Goal: Feedback & Contribution: Contribute content

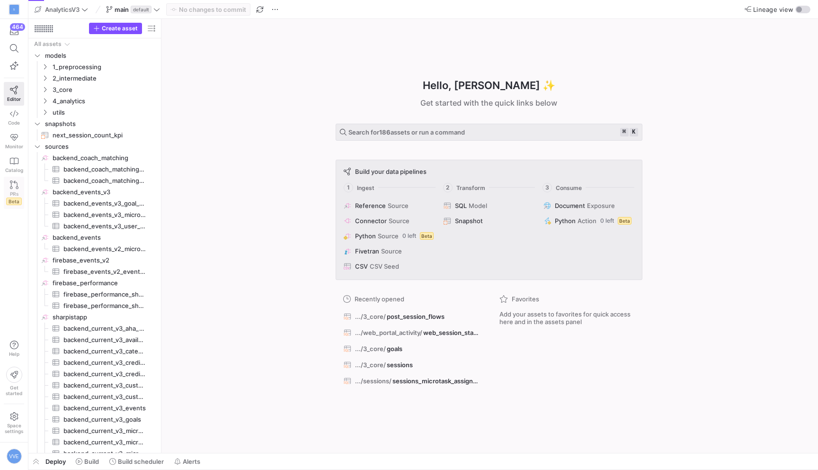
click at [9, 179] on link "PRs Beta" at bounding box center [14, 193] width 20 height 32
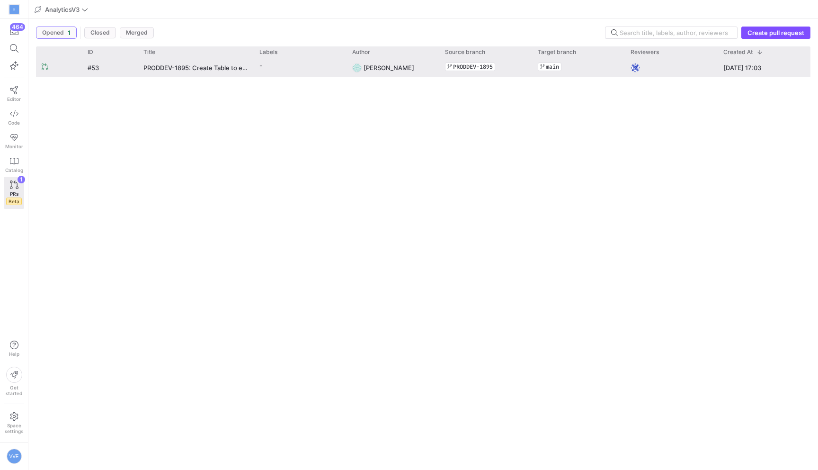
click at [320, 72] on y42-pull-request-list-view-label-cell-renderer "-" at bounding box center [299, 66] width 81 height 14
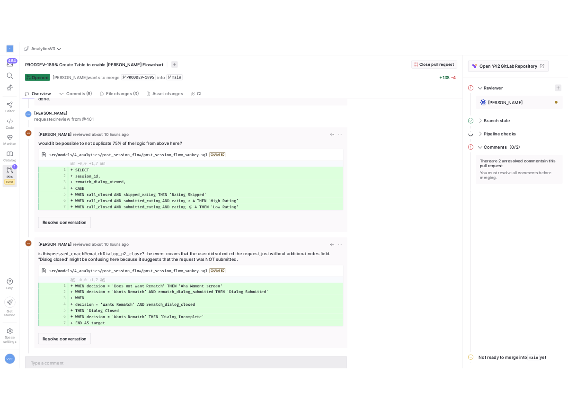
scroll to position [43, 0]
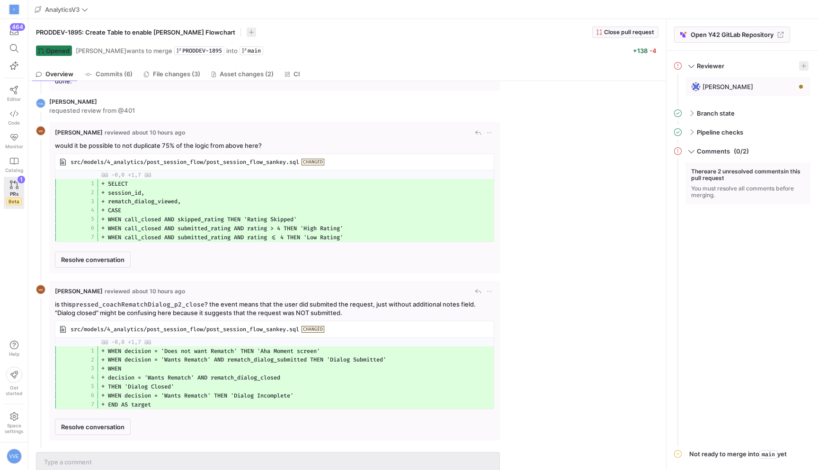
click at [204, 160] on span "src/models/4_analytics/post_session_flow/post_session_flow_sankey.sql" at bounding box center [185, 162] width 229 height 8
click at [288, 157] on span "src/models/4_analytics/post_session_flow/post_session_flow_sankey.sql CHANGED" at bounding box center [274, 161] width 429 height 11
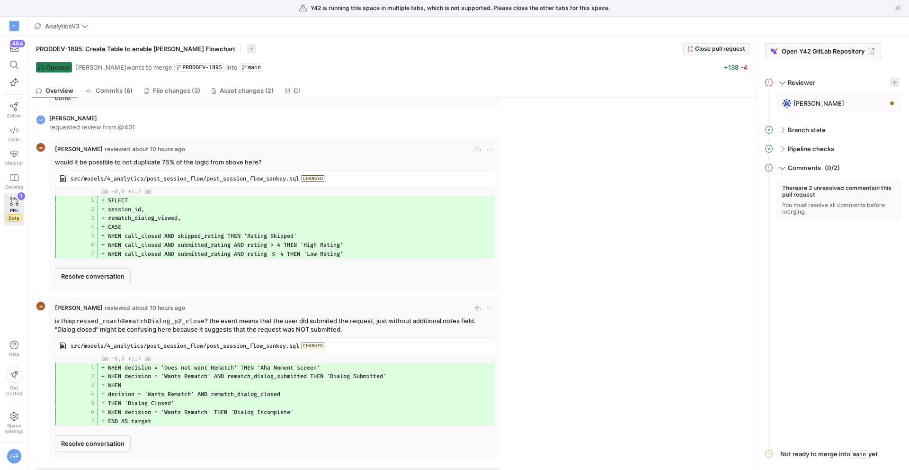
click at [96, 157] on div "Martin Böttcher reviewed about 10 hours ago would it be possible to not duplica…" at bounding box center [274, 214] width 439 height 140
copy div "would it be possible to not duplicate 75% of the logic from above here?"
click at [437, 251] on td "+ WHEN call_closed AND submitted_rating AND rating <= 4 THEN 'Low Rating'" at bounding box center [274, 253] width 438 height 9
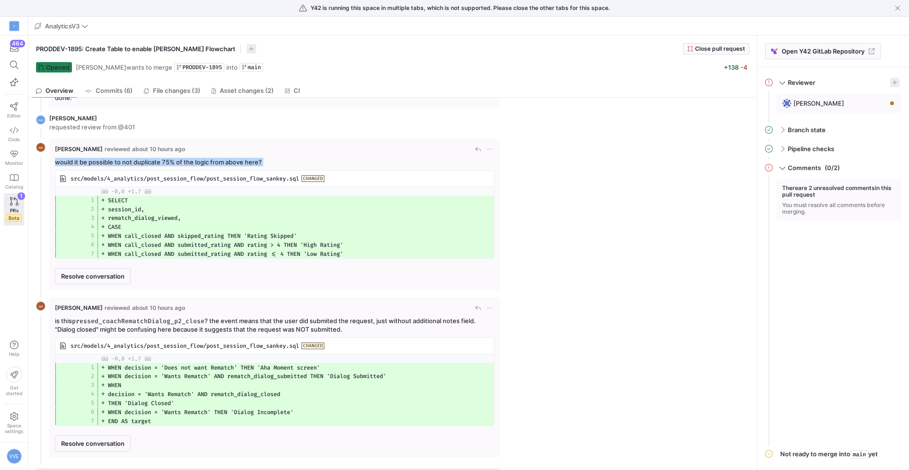
drag, startPoint x: 437, startPoint y: 251, endPoint x: 134, endPoint y: 199, distance: 307.1
click at [134, 199] on tbody "@@ -0,0 +1,7 @@ 1 + SELECT 2 + session_id, 3 + rematch_dialog_viewed, 4 + CASE …" at bounding box center [274, 222] width 438 height 71
copy tbody "SELECT 2 + session_id, 3 + rematch_dialog_viewed, 4 + CASE 5 + WHEN call_closed…"
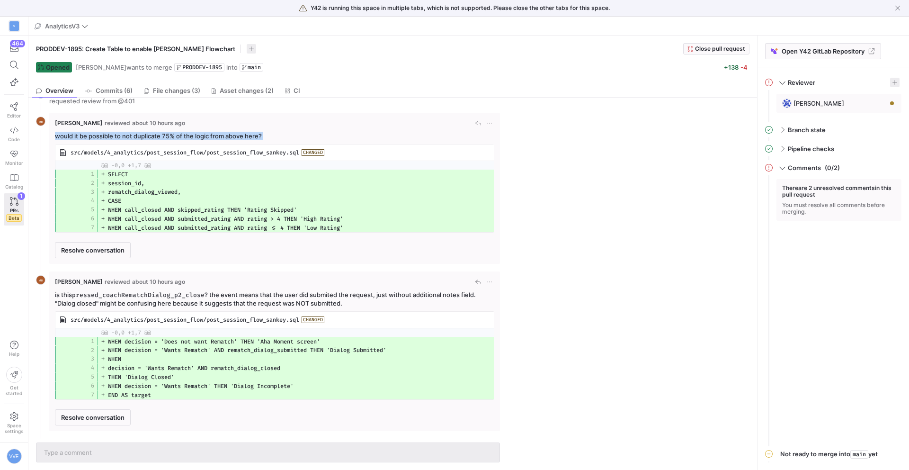
scroll to position [69, 0]
click at [204, 302] on p "is this pressed_coachRematchDialog_p2_close ? the event means that the user did…" at bounding box center [274, 299] width 439 height 17
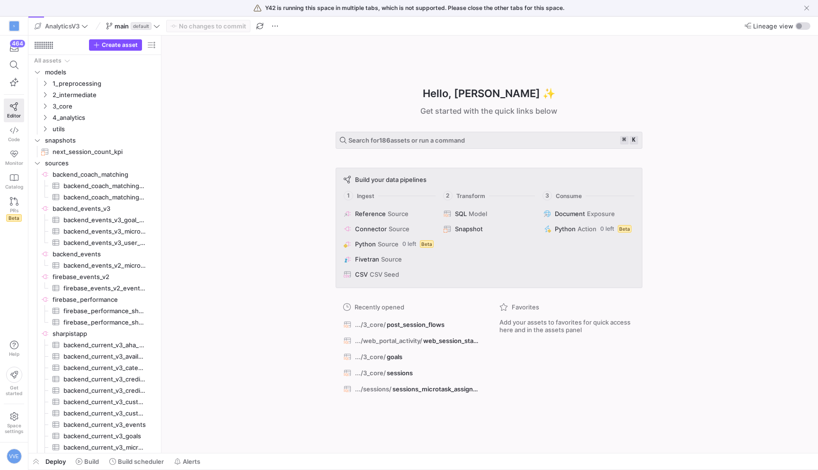
click at [143, 24] on div "main default" at bounding box center [133, 26] width 59 height 12
click at [802, 4] on span "button" at bounding box center [806, 7] width 9 height 9
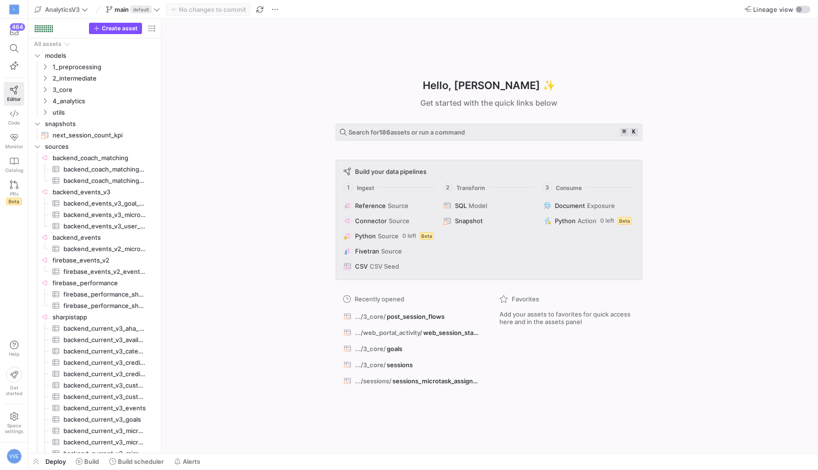
click at [165, 7] on div "AnalyticsV3 main default No changes to commit" at bounding box center [160, 9] width 257 height 12
click at [141, 10] on span "default" at bounding box center [141, 10] width 21 height 8
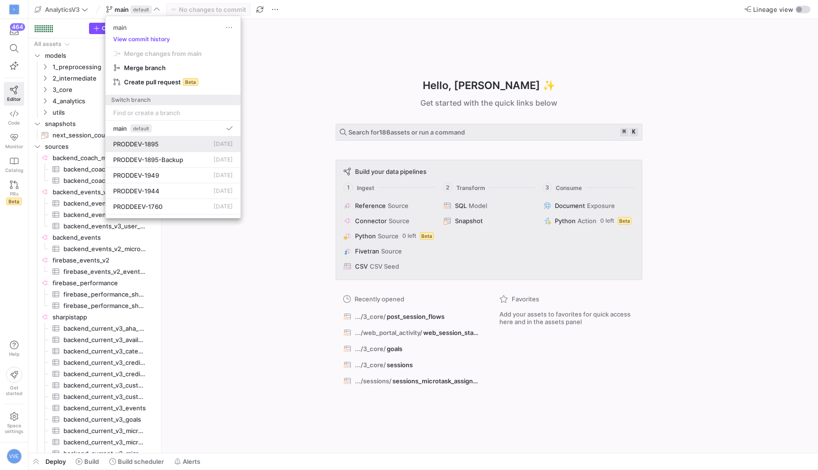
click at [184, 140] on div "PRODDEV-1895 [DATE]" at bounding box center [173, 144] width 120 height 8
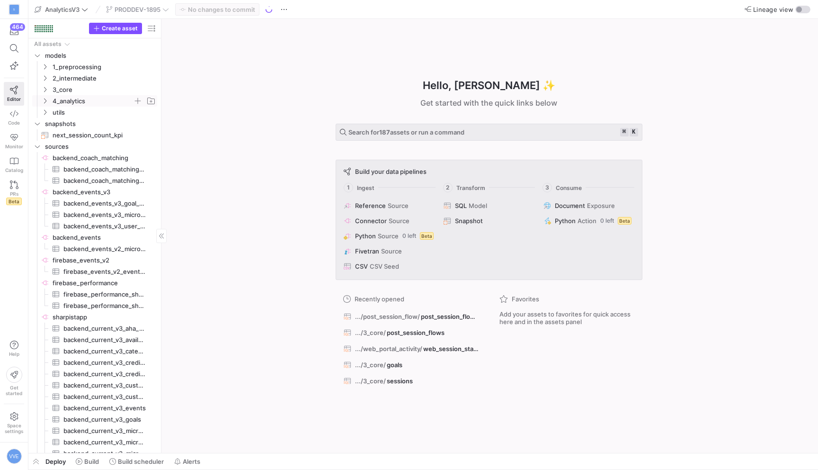
click at [59, 103] on span "4_analytics" at bounding box center [93, 101] width 80 height 11
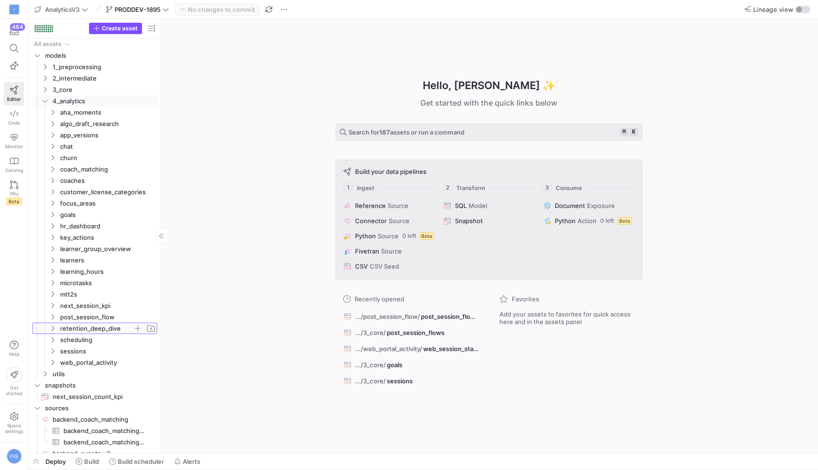
click at [71, 323] on span "retention_deep_dive" at bounding box center [96, 328] width 73 height 11
click at [73, 318] on span "post_session_flow" at bounding box center [96, 317] width 73 height 11
click at [96, 329] on span "post_session_flow_sankey​​​​​​​​​​" at bounding box center [107, 328] width 80 height 11
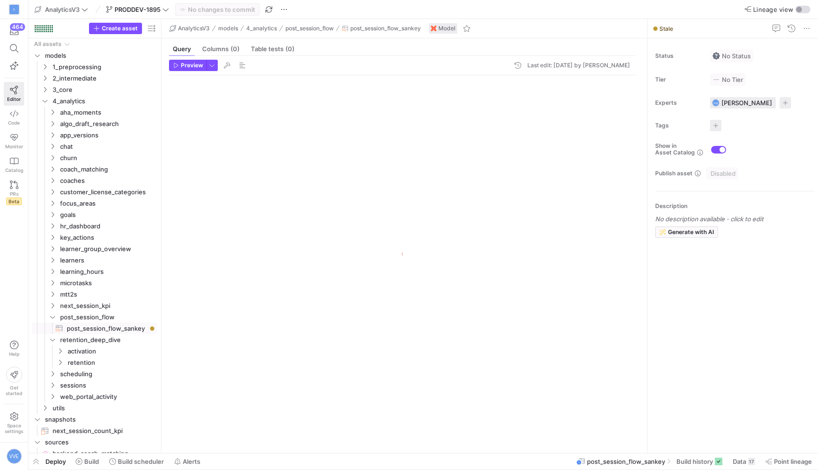
click at [282, 312] on div at bounding box center [402, 258] width 467 height 366
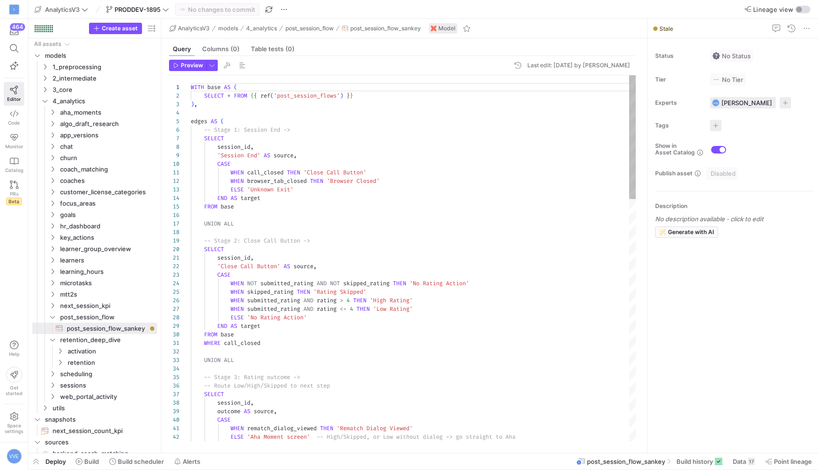
scroll to position [85, 0]
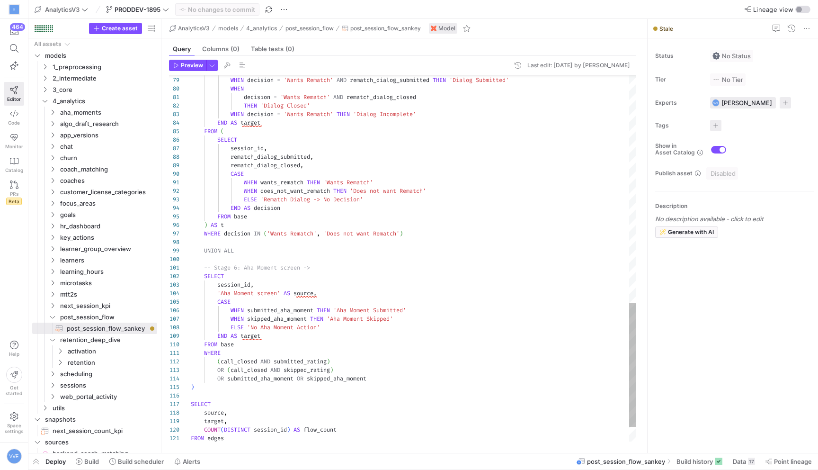
type textarea "WHEN wants_rematch THEN 'Wants Rematch' WHEN does_not_want_rematch THEN 'Does n…"
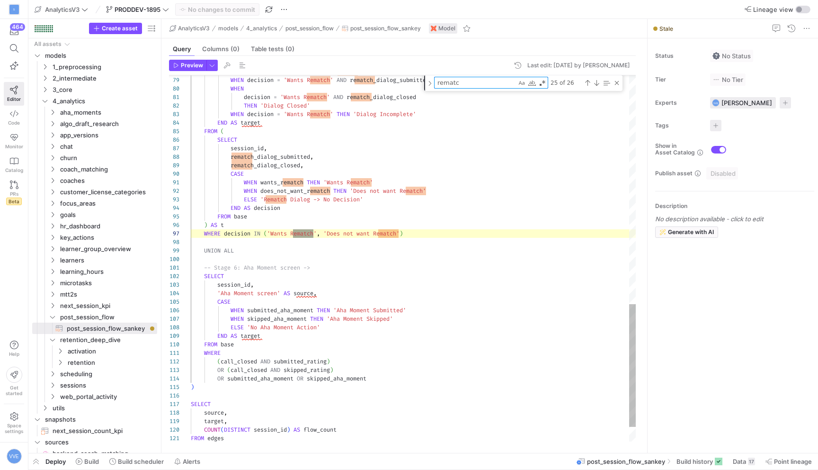
type textarea "rematch"
type textarea "WHEN rematch_dialog_viewed THEN 'Rematch Dialog Viewed' ELSE 'Aha Moment screen…"
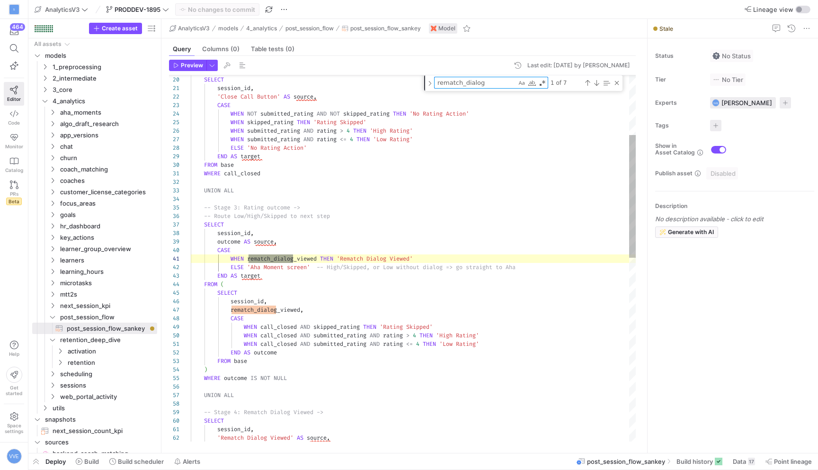
scroll to position [85, 106]
type textarea "rematch_dialog"
click at [375, 370] on div "SELECT session_id , 'Close Call Button' AS source , CASE WHEN NOT submitted_rat…" at bounding box center [413, 442] width 445 height 1089
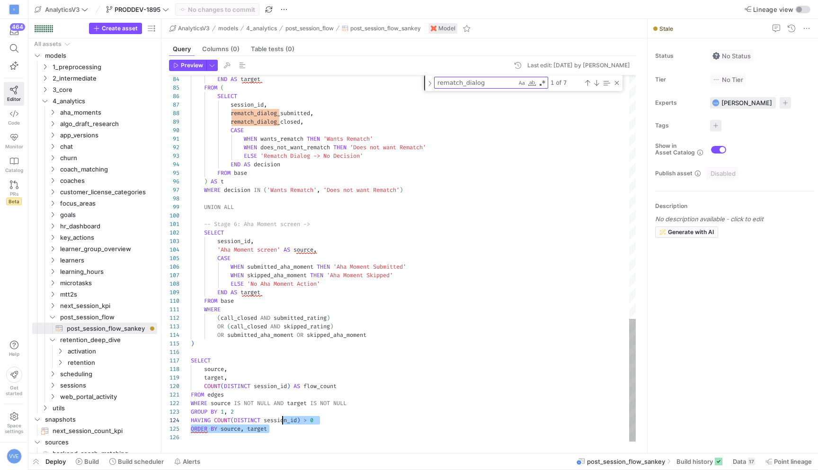
scroll to position [77, 79]
drag, startPoint x: 283, startPoint y: 431, endPoint x: 268, endPoint y: 384, distance: 49.6
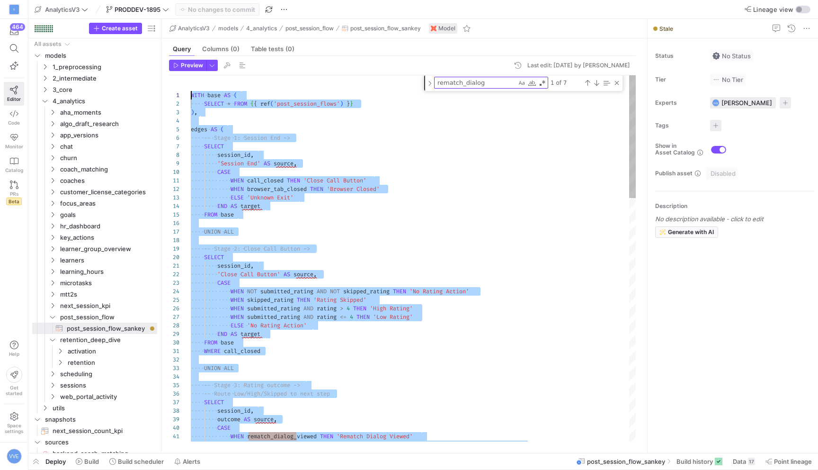
scroll to position [0, 0]
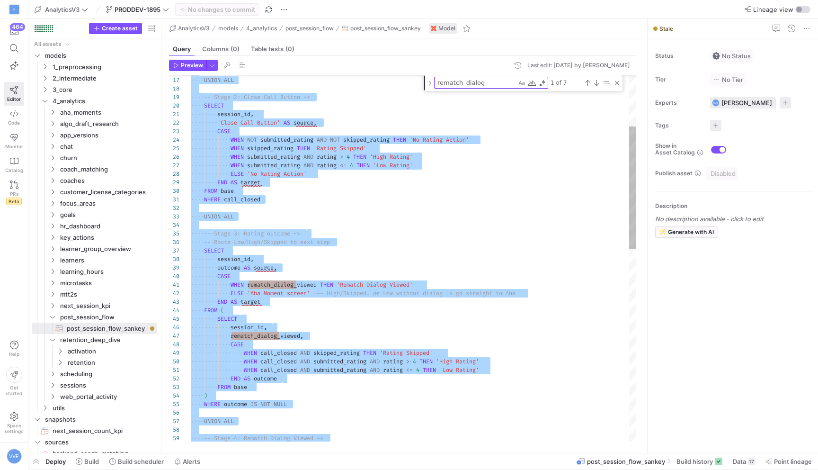
click at [379, 270] on div "WHEN rematch_dialog_viewed THEN 'Rematch Dialog Viewed' ELSE 'Aha Moment screen…" at bounding box center [413, 468] width 445 height 1089
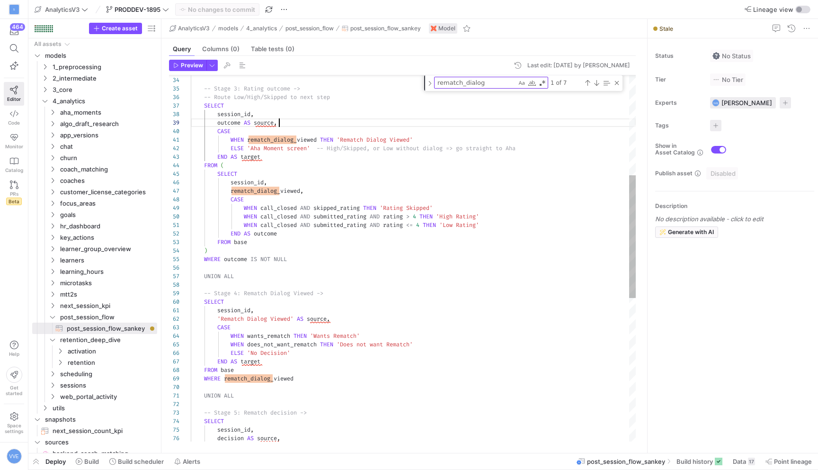
type textarea "WHEN rematch_dialog_viewed THEN 'Rematch Dialog Viewed' ELSE 'Aha Moment screen…"
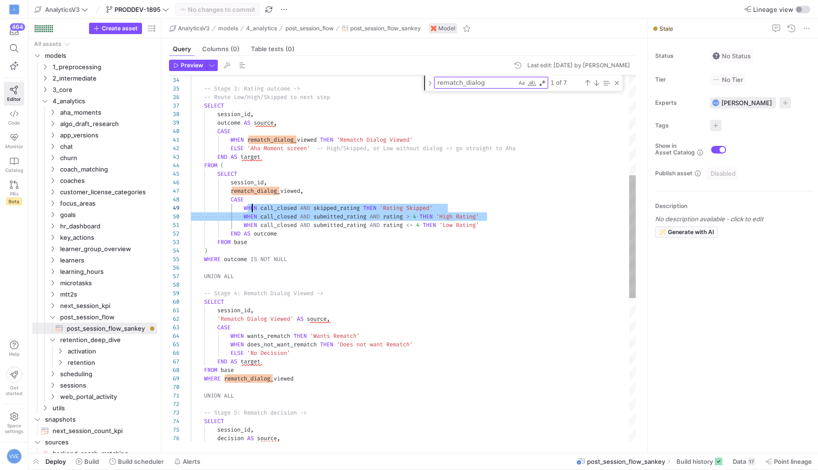
scroll to position [68, 58]
drag, startPoint x: 502, startPoint y: 218, endPoint x: 249, endPoint y: 208, distance: 253.5
click at [249, 208] on div "WHEN rematch_dialog_viewed THEN 'Rematch Dialog Viewed' ELSE 'Aha Moment screen…" at bounding box center [413, 323] width 445 height 1089
click at [481, 89] on div "rematch_dialog rematch_dialog 1 of 7" at bounding box center [523, 83] width 198 height 16
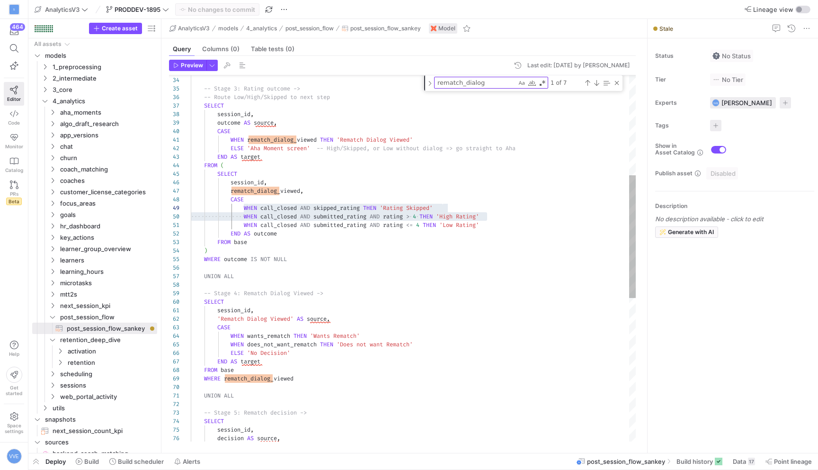
click at [484, 85] on textarea "rematch_dialog" at bounding box center [476, 82] width 82 height 11
paste textarea "HEN call_closed AND skipped_rating THEN 'Rating Skipped' WHEN call_closed AND s…"
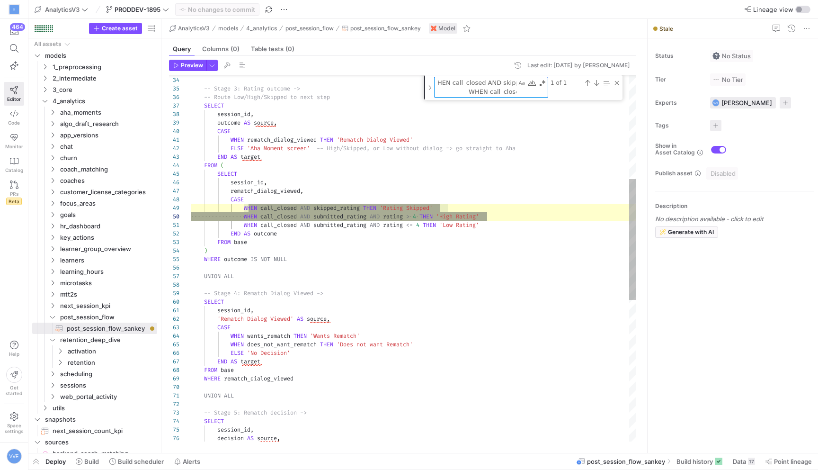
scroll to position [68, 296]
type textarea "HEN call_closed AND skipped_rating THEN 'Rating Skipped' WHEN call_closed AND s…"
click at [507, 218] on div "WHEN rematch_dialog_viewed THEN 'Rematch Dialog Viewed' ELSE 'Aha Moment screen…" at bounding box center [413, 315] width 445 height 1106
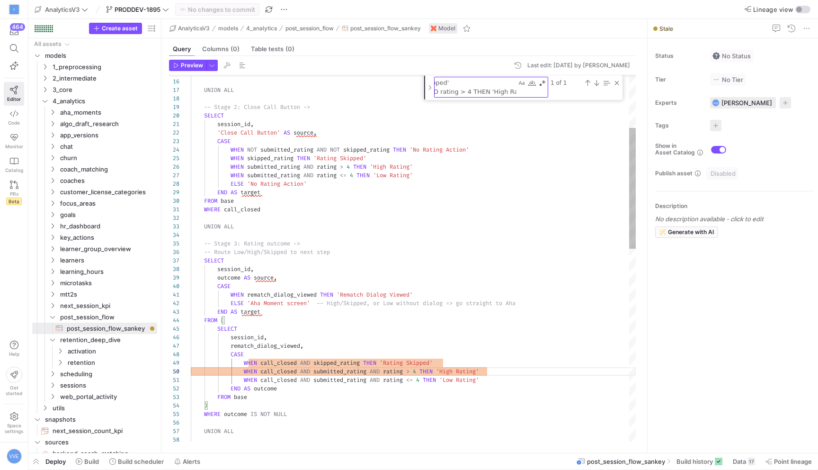
scroll to position [0, 296]
click at [502, 377] on div "WHEN rematch_dialog_viewed THEN 'Rematch Dialog Viewed' ELSE 'Aha Moment screen…" at bounding box center [413, 470] width 445 height 1106
click at [487, 386] on div "WHEN rematch_dialog_viewed THEN 'Rematch Dialog Viewed' ELSE 'Aha Moment screen…" at bounding box center [413, 470] width 445 height 1106
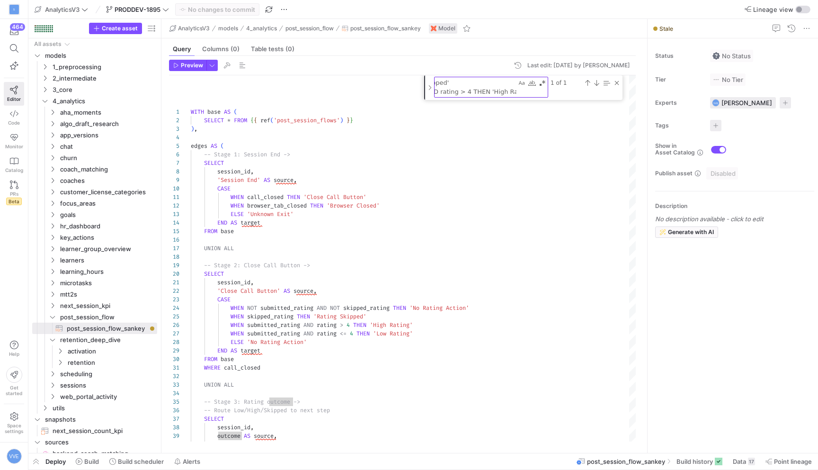
scroll to position [17, 7]
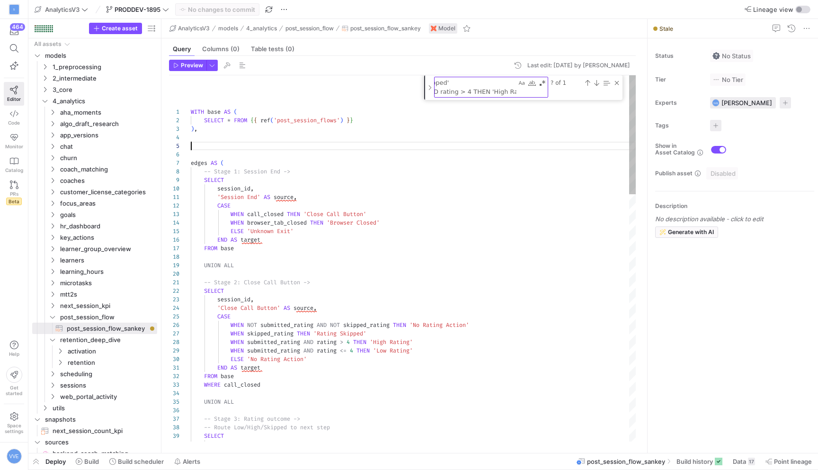
scroll to position [60, 0]
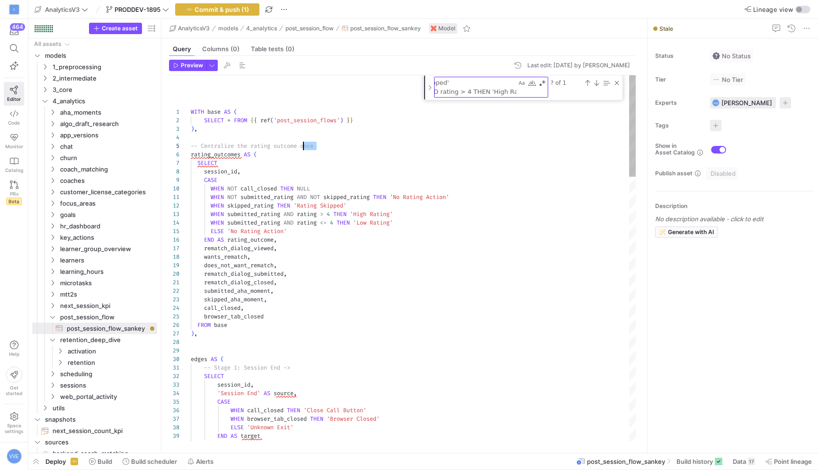
drag, startPoint x: 336, startPoint y: 143, endPoint x: 304, endPoint y: 143, distance: 31.7
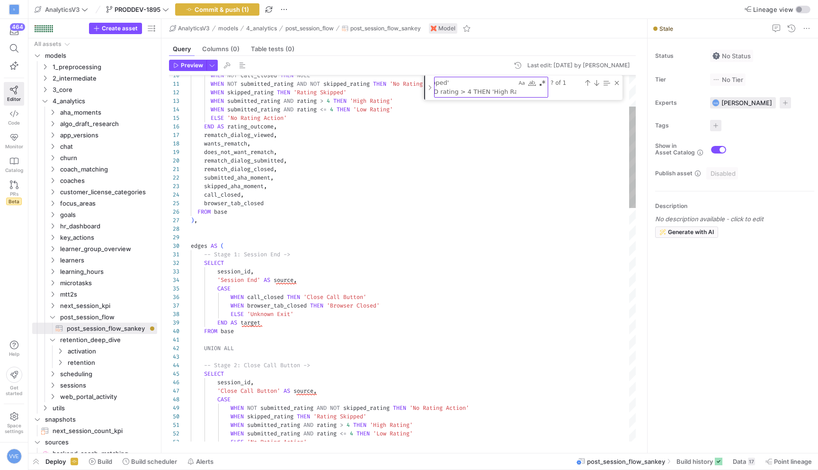
scroll to position [77, 0]
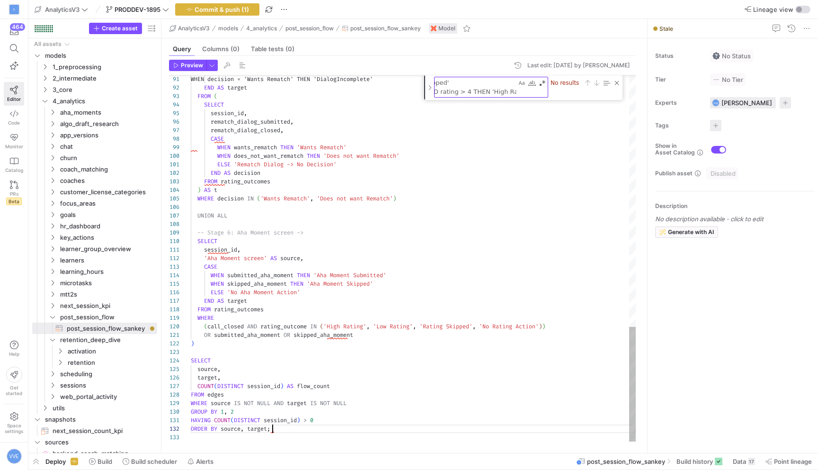
scroll to position [9, 79]
click at [617, 81] on div "Close (Escape)" at bounding box center [617, 83] width 8 height 8
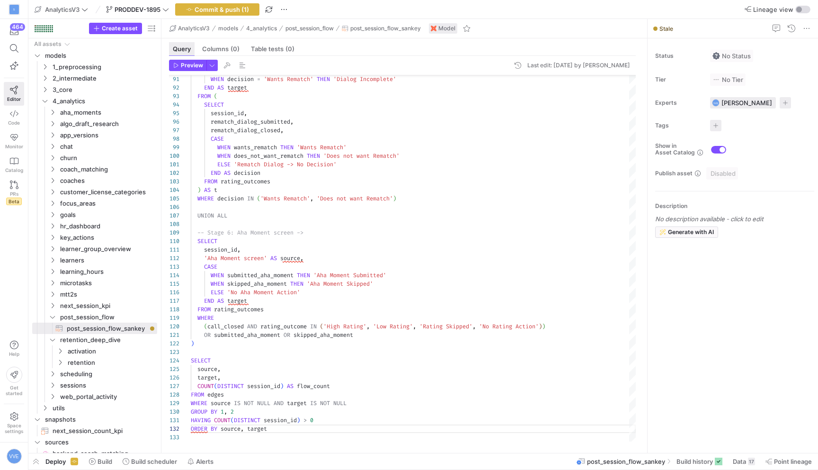
click at [194, 54] on div "Query" at bounding box center [182, 49] width 26 height 14
click at [196, 62] on span "Preview" at bounding box center [192, 65] width 22 height 7
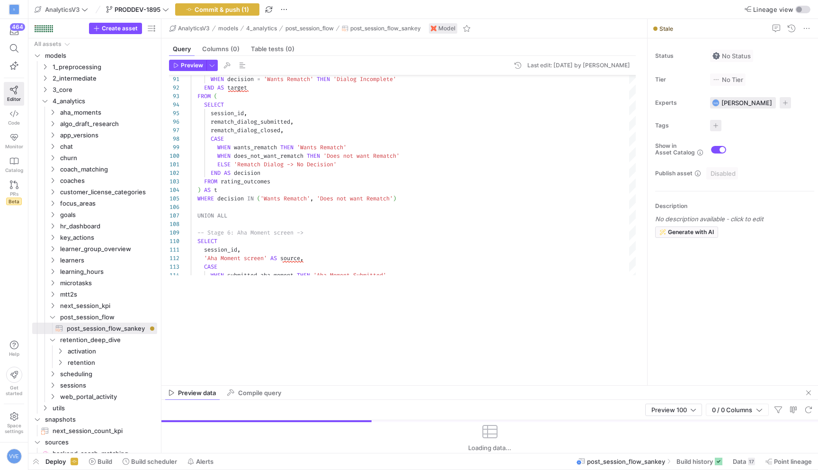
drag, startPoint x: 505, startPoint y: 285, endPoint x: 464, endPoint y: 383, distance: 106.1
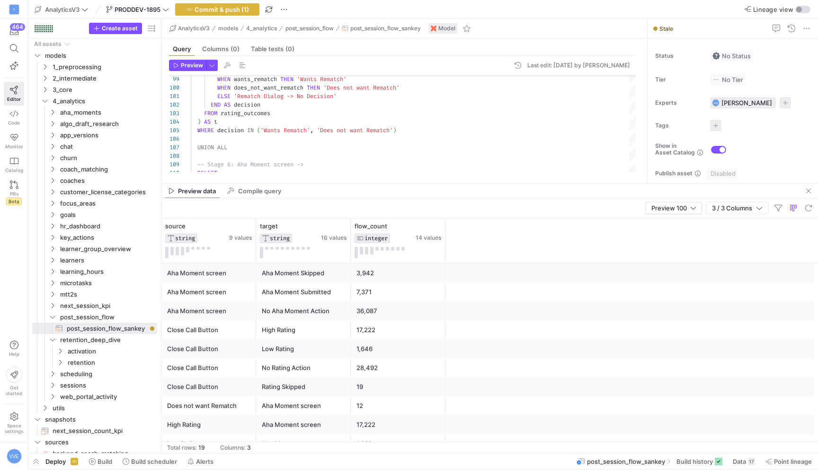
drag, startPoint x: 337, startPoint y: 385, endPoint x: 339, endPoint y: 184, distance: 201.2
click at [339, 184] on as-split "AnalyticsV3 models 4_analytics post_session_flow post_session_flow_sankey Model…" at bounding box center [489, 236] width 657 height 434
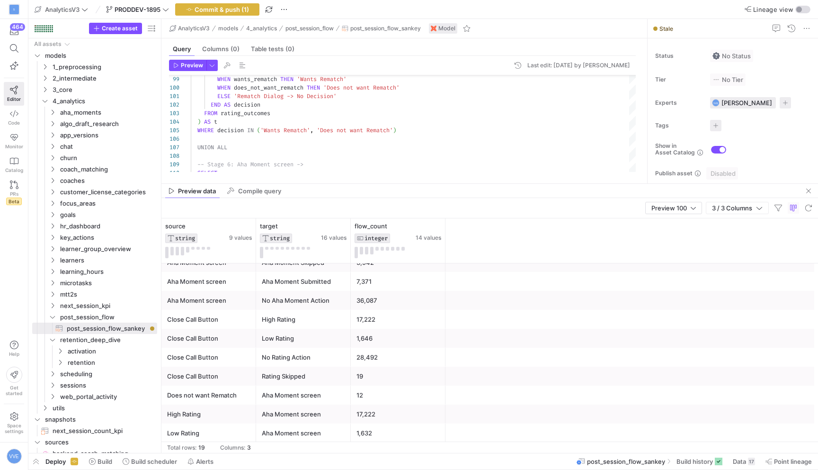
scroll to position [0, 0]
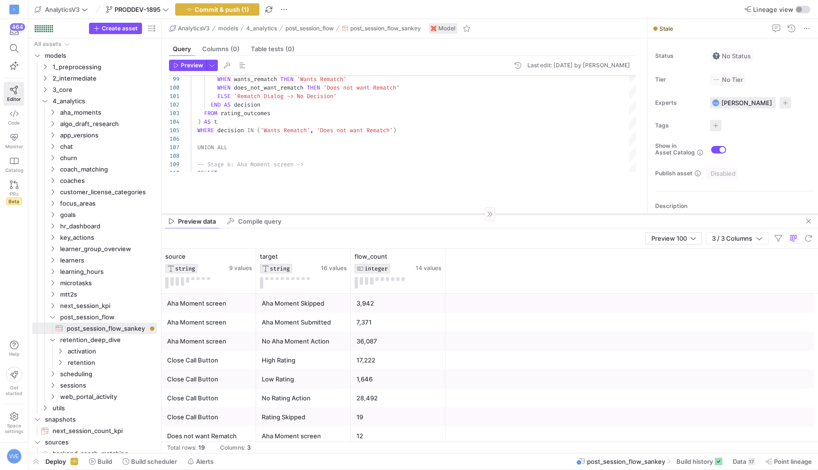
drag, startPoint x: 359, startPoint y: 183, endPoint x: 357, endPoint y: 223, distance: 39.9
click at [357, 214] on div at bounding box center [489, 214] width 657 height 0
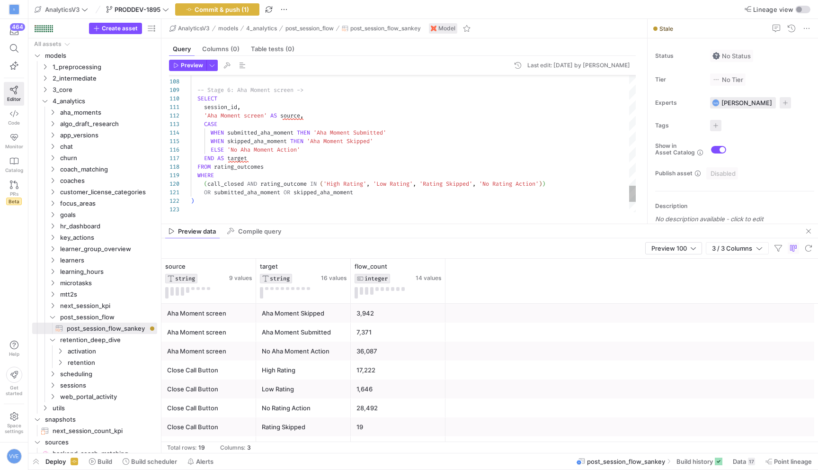
drag, startPoint x: 549, startPoint y: 183, endPoint x: 482, endPoint y: 187, distance: 66.9
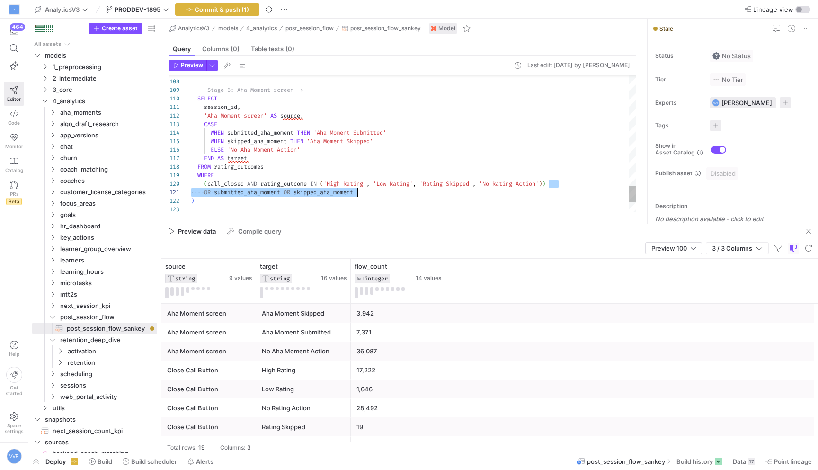
scroll to position [77, 290]
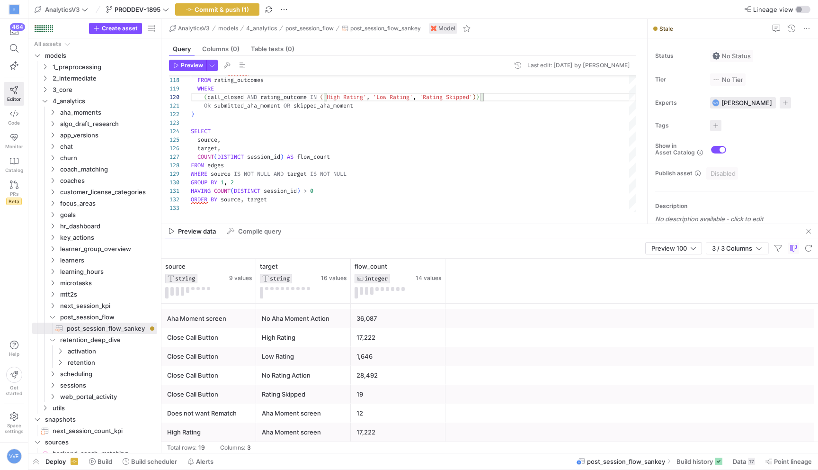
scroll to position [44, 0]
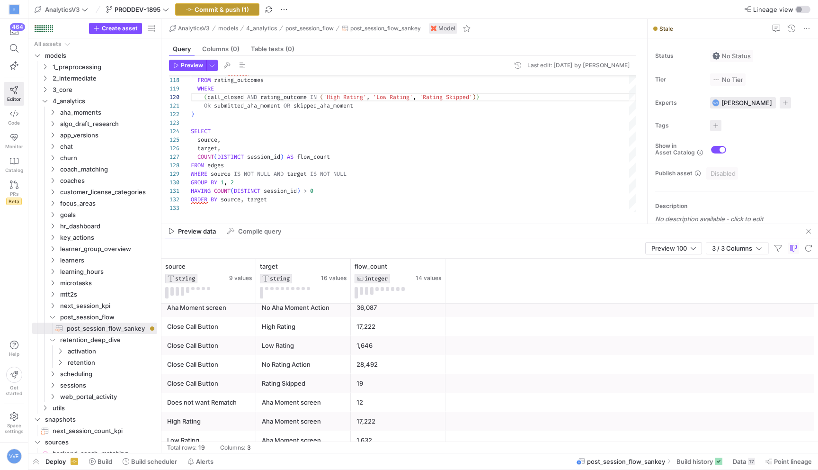
click at [205, 12] on span "Commit & push (1)" at bounding box center [222, 10] width 54 height 8
click at [216, 6] on span "Commit & push (1)" at bounding box center [222, 10] width 54 height 8
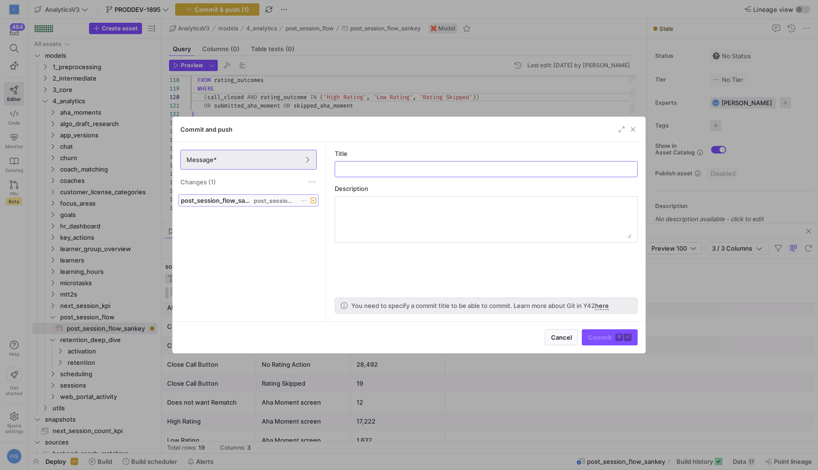
click at [275, 202] on span "post_session_flow" at bounding box center [275, 200] width 42 height 7
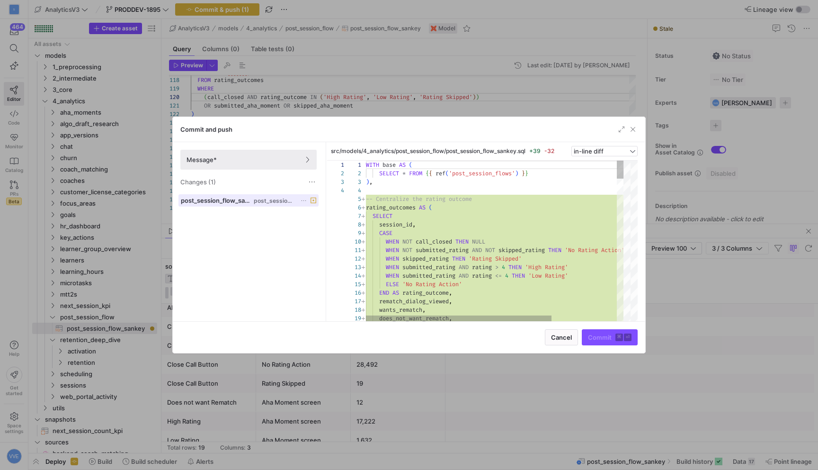
scroll to position [85, 0]
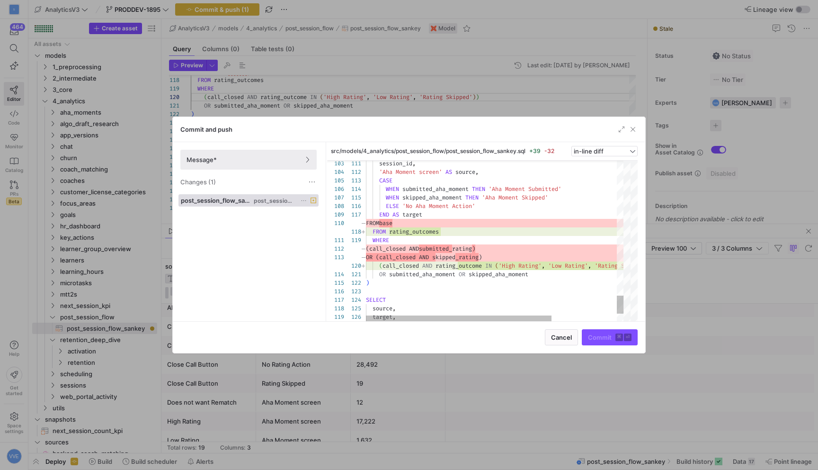
drag, startPoint x: 635, startPoint y: 129, endPoint x: 595, endPoint y: 160, distance: 50.6
click at [595, 160] on div "Commit and push Message* Changes (1) post_session_flow_sankey.sql post_session_…" at bounding box center [408, 234] width 473 height 237
click at [634, 127] on span "button" at bounding box center [632, 129] width 9 height 9
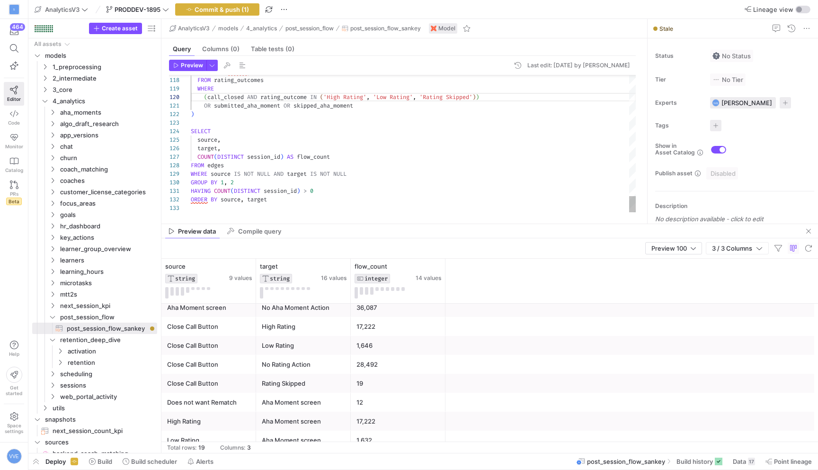
type textarea "OR submitted_aha_moment OR skipped_aha_moment ) SELECT source, target, COUNT(DI…"
type textarea "D"
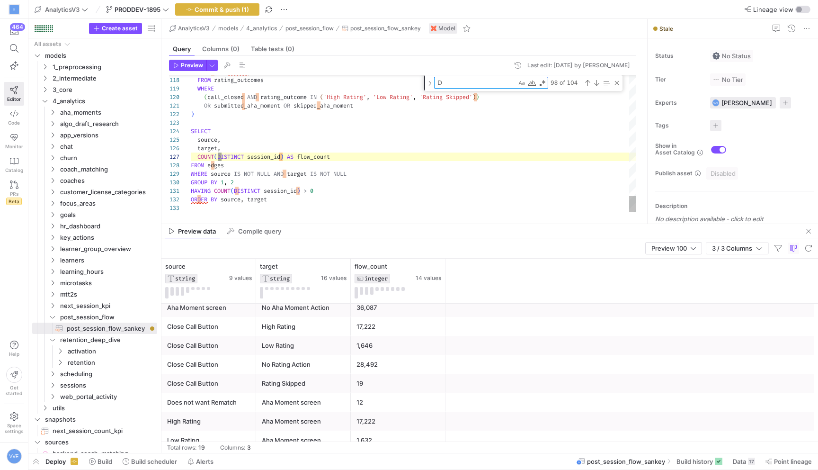
scroll to position [0, 0]
type textarea "WHEN NOT submitted_rating AND NOT skipped_rating THEN 'No Rating Action' WHEN s…"
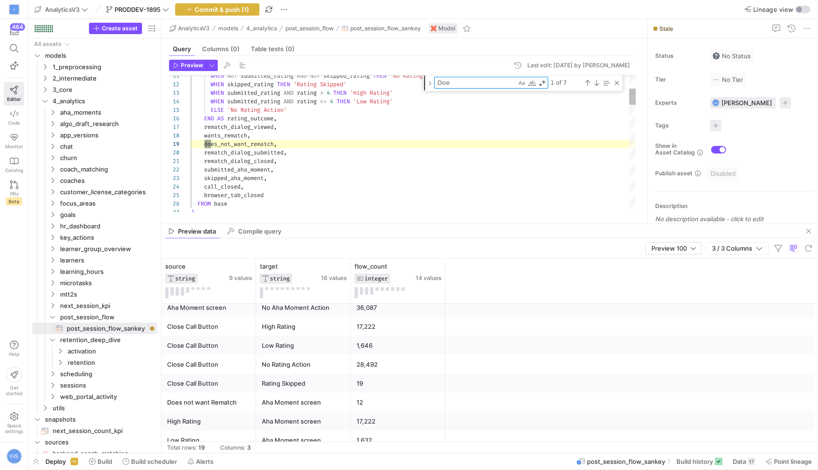
type textarea "Does"
type textarea "session_id, 'Rematch Dialog Viewed' AS source, CASE WHEN wants_rematch THEN 'Wa…"
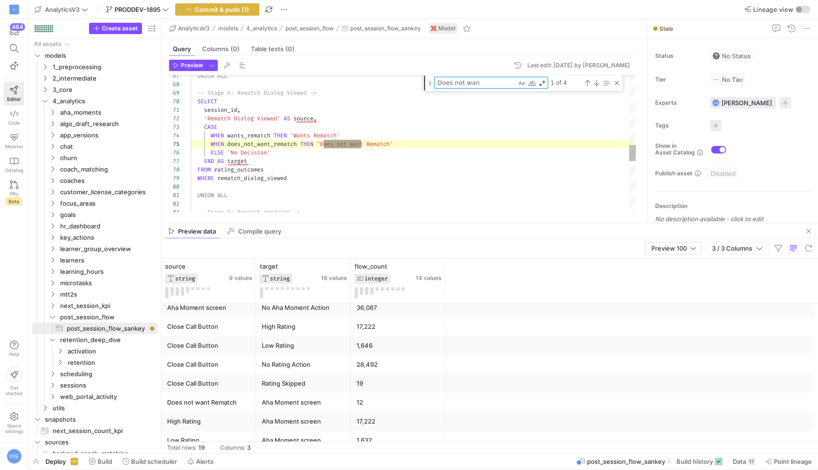
scroll to position [85, 177]
type textarea "Does not want"
click at [598, 79] on div "Next Match (Enter)" at bounding box center [597, 83] width 8 height 8
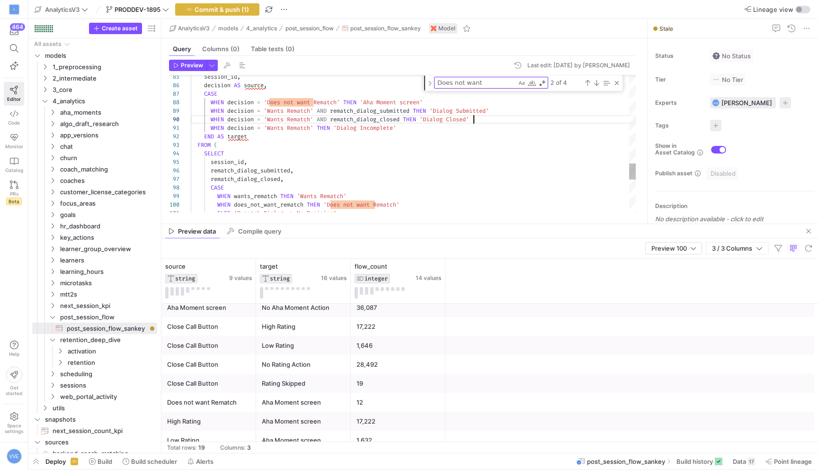
scroll to position [77, 283]
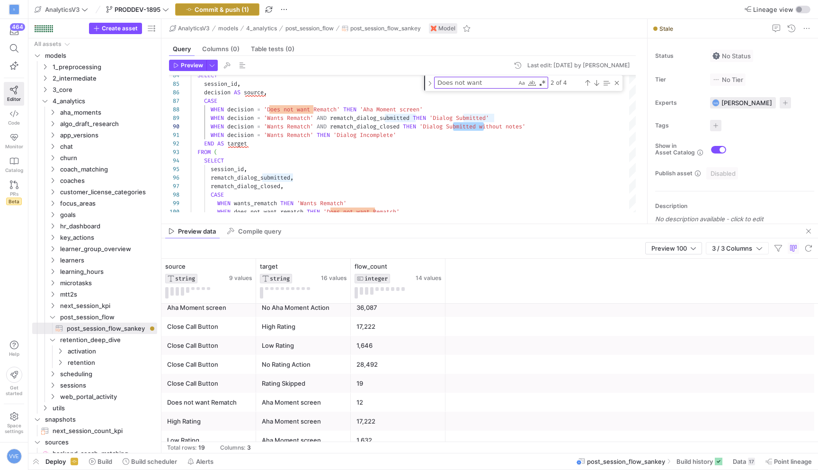
type textarea "UNION ALL -- Stage 5: Rematch decision -> SELECT session_id, decision AS source…"
click at [248, 3] on button "Commit & push (1)" at bounding box center [217, 9] width 84 height 12
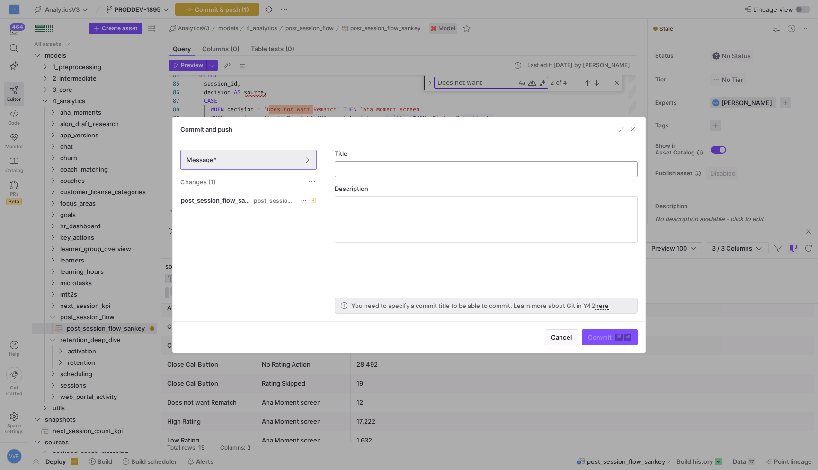
click at [423, 170] on input "text" at bounding box center [486, 169] width 287 height 8
type input "c"
click at [633, 128] on span "button" at bounding box center [632, 129] width 9 height 9
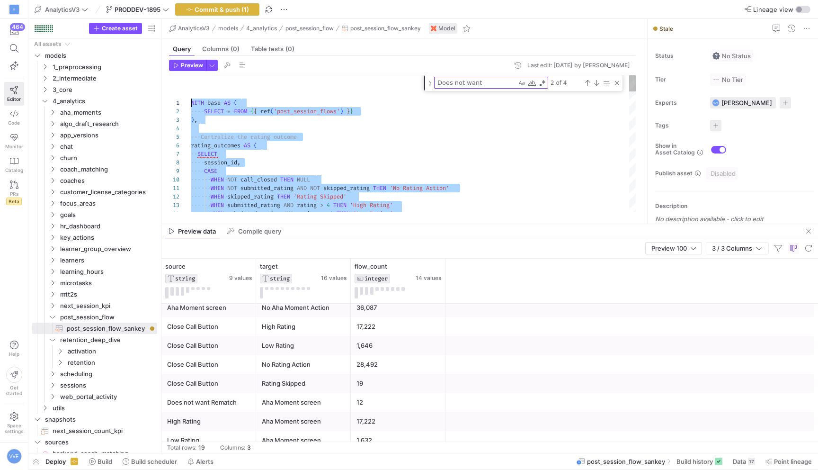
scroll to position [0, 0]
drag, startPoint x: 361, startPoint y: 207, endPoint x: 181, endPoint y: -131, distance: 383.2
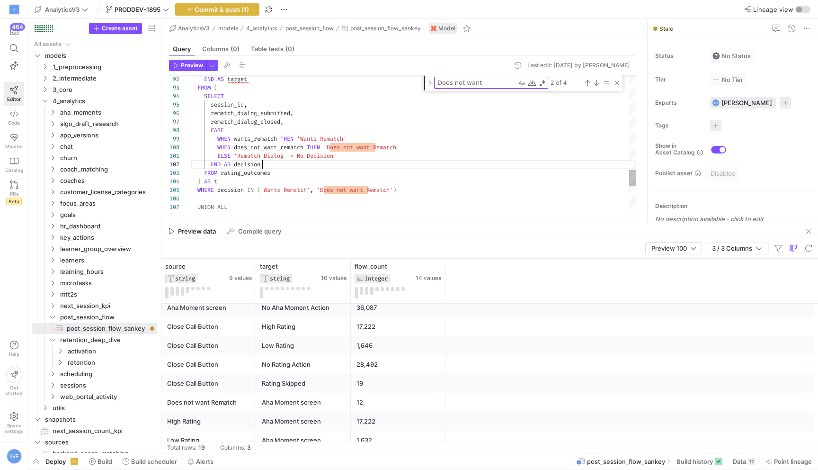
scroll to position [9, 71]
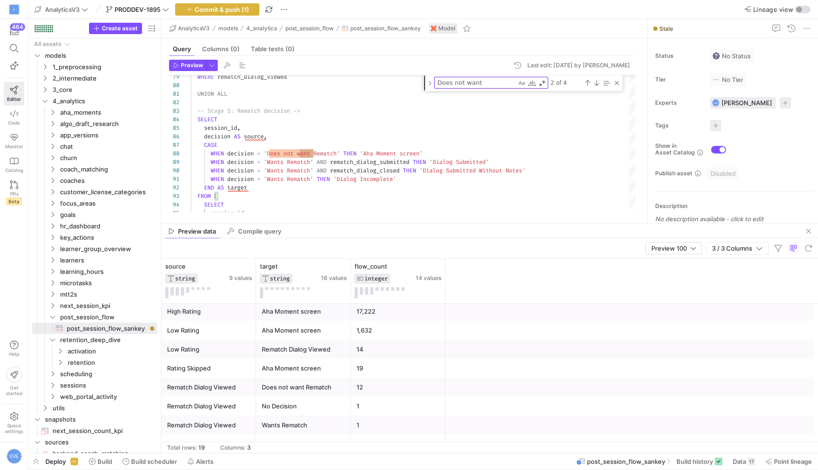
scroll to position [153, 0]
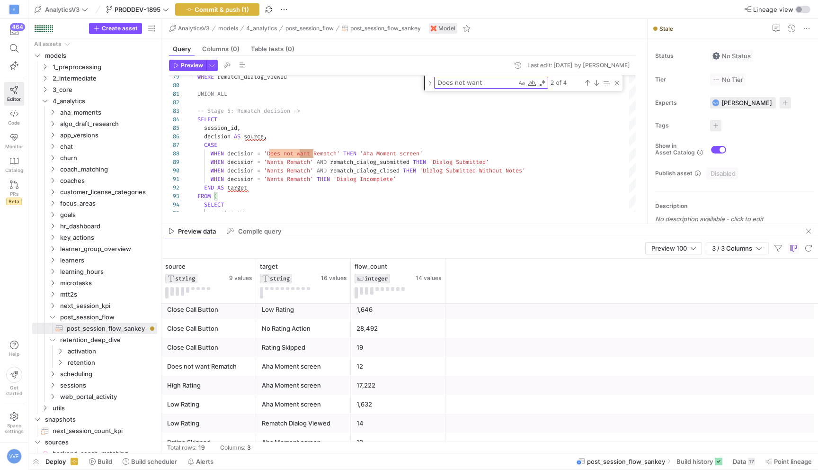
click at [316, 365] on div "Aha Moment screen" at bounding box center [303, 366] width 83 height 18
click at [316, 394] on div "Aha Moment screen" at bounding box center [303, 403] width 95 height 19
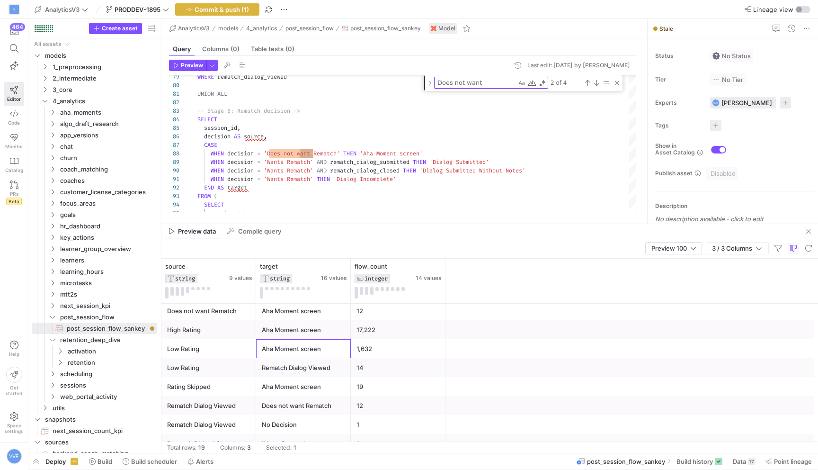
click at [237, 373] on div "Low Rating" at bounding box center [208, 367] width 83 height 18
click at [270, 375] on div "Rematch Dialog Viewed" at bounding box center [303, 367] width 83 height 18
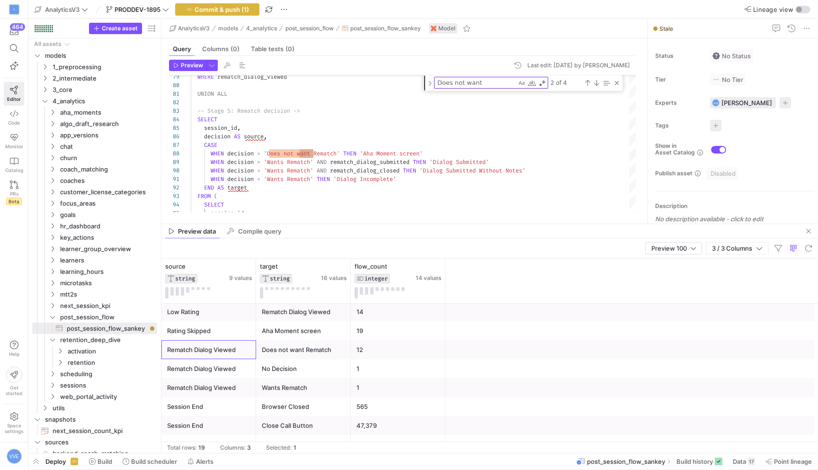
click at [235, 350] on div "Rematch Dialog Viewed" at bounding box center [208, 349] width 83 height 18
click at [303, 352] on div "Does not want Rematch" at bounding box center [303, 349] width 83 height 18
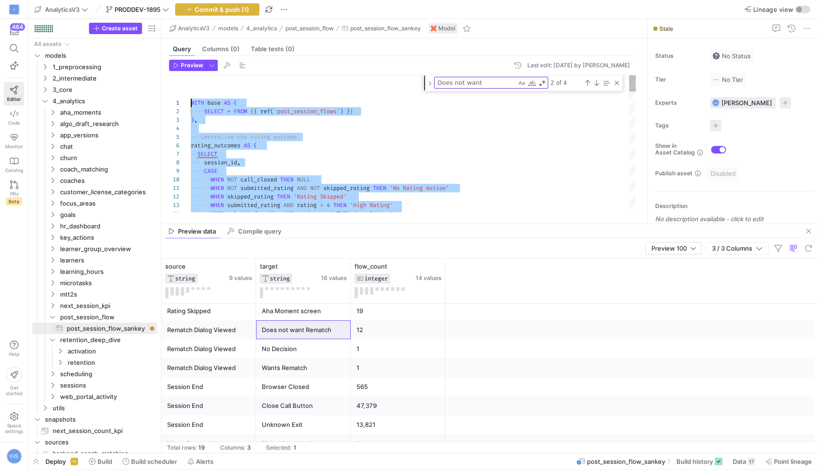
drag, startPoint x: 376, startPoint y: 198, endPoint x: 159, endPoint y: -41, distance: 323.1
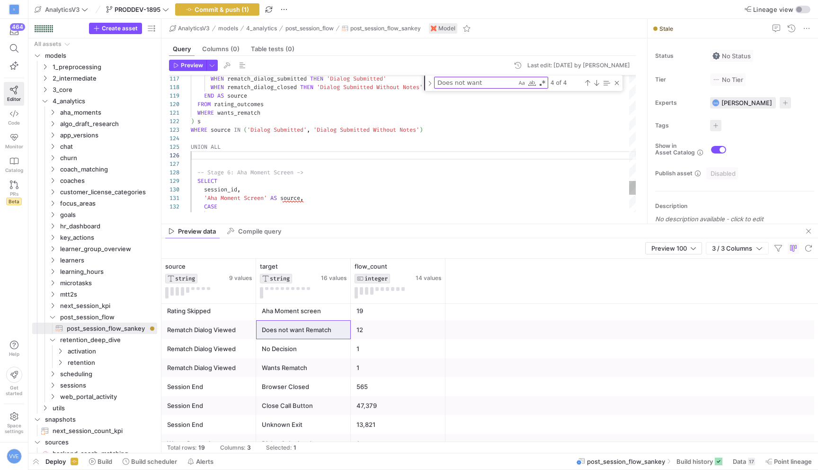
scroll to position [34, 31]
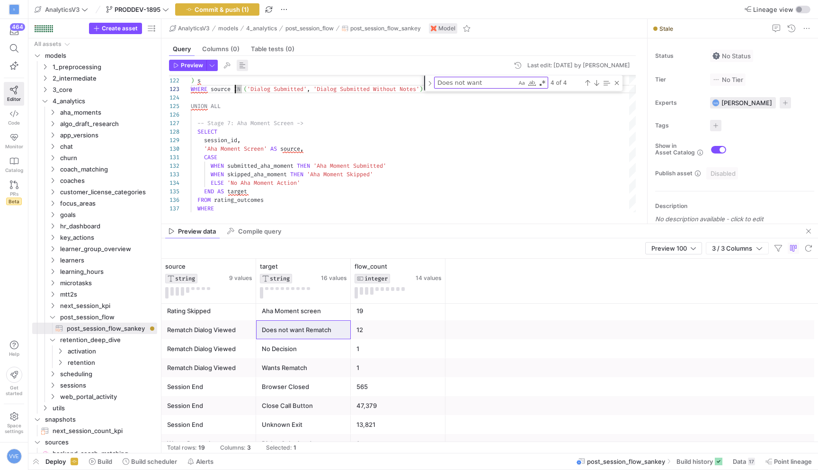
click at [245, 62] on span "button" at bounding box center [242, 65] width 11 height 11
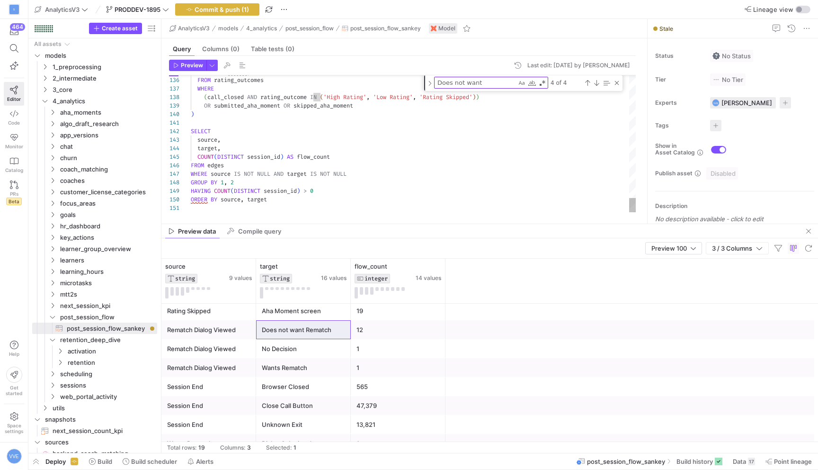
type textarea "END AS decision FROM rating_outcomes ) AS t WHERE decision IN ('Wants Rematch',…"
click at [192, 61] on span "button" at bounding box center [187, 65] width 36 height 10
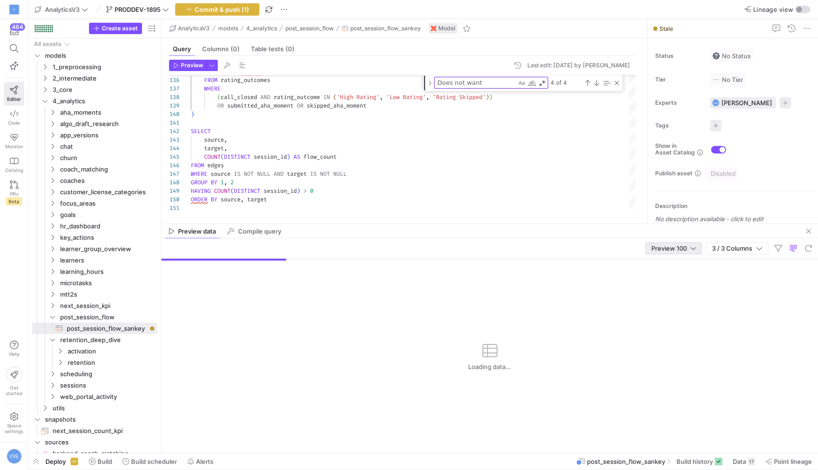
click at [686, 242] on div "Preview 100" at bounding box center [673, 248] width 57 height 12
click at [684, 274] on mat-option "Full Preview" at bounding box center [672, 278] width 56 height 15
click at [615, 84] on div "Close (Escape)" at bounding box center [617, 83] width 8 height 8
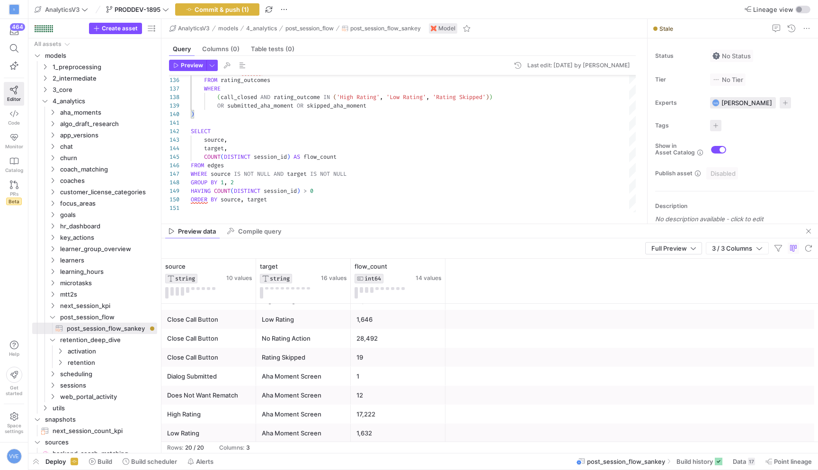
scroll to position [71, 0]
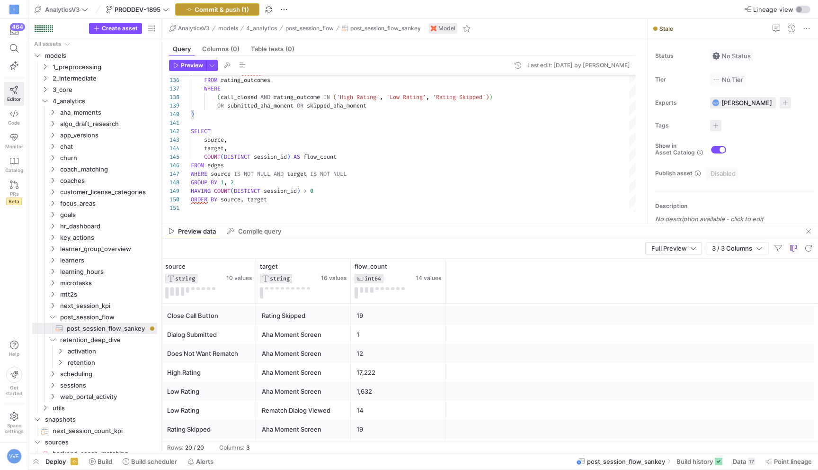
click at [235, 11] on span "Commit & push (1)" at bounding box center [222, 10] width 54 height 8
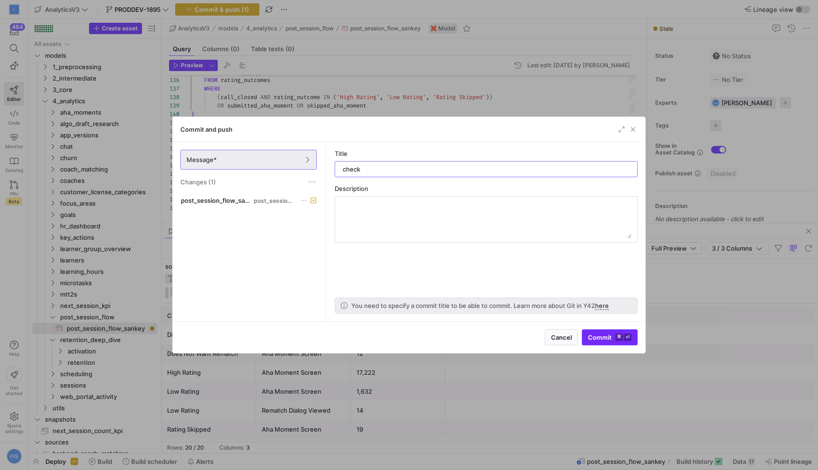
type input "check"
click at [623, 338] on kbd "⌘" at bounding box center [619, 337] width 8 height 8
